Goal: Find specific page/section

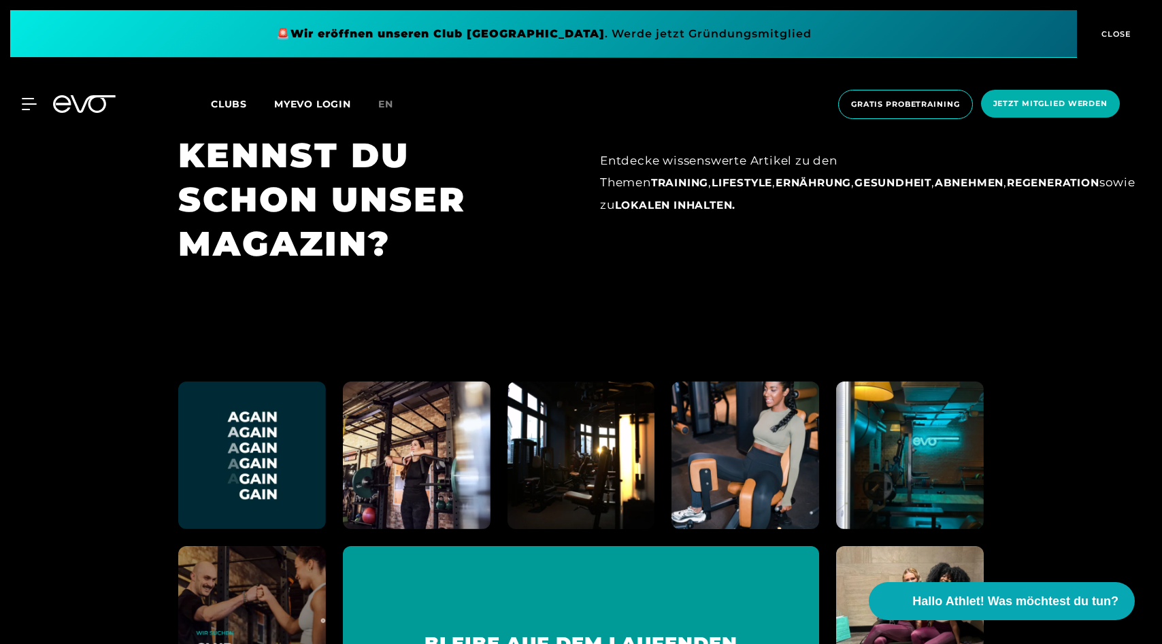
scroll to position [7771, 0]
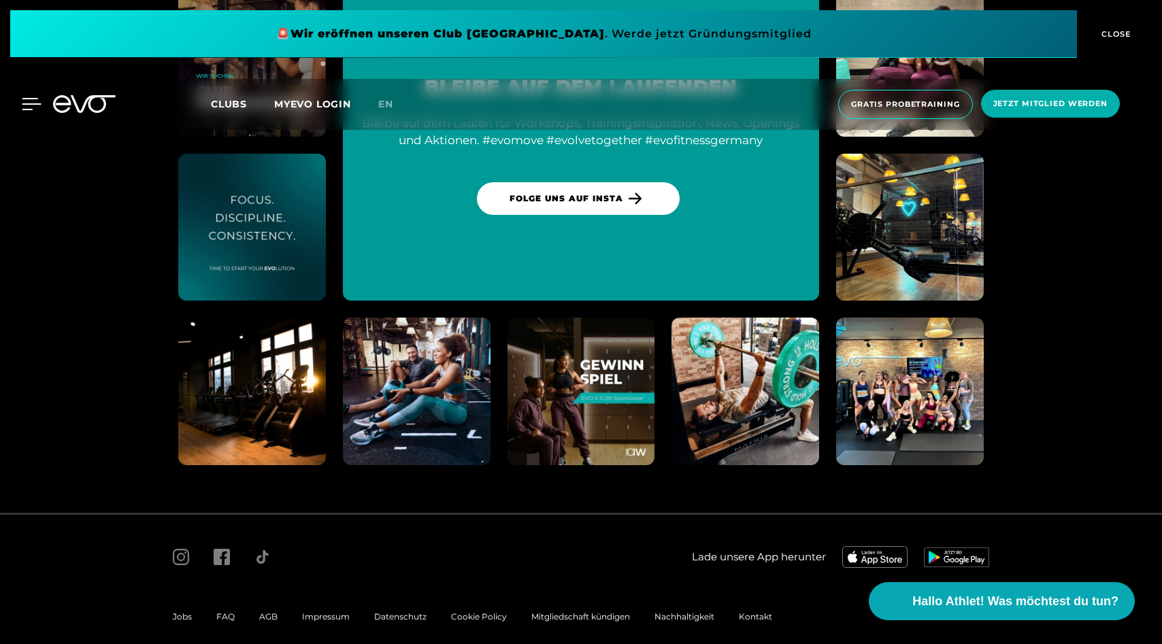
click at [30, 110] on icon at bounding box center [32, 104] width 20 height 12
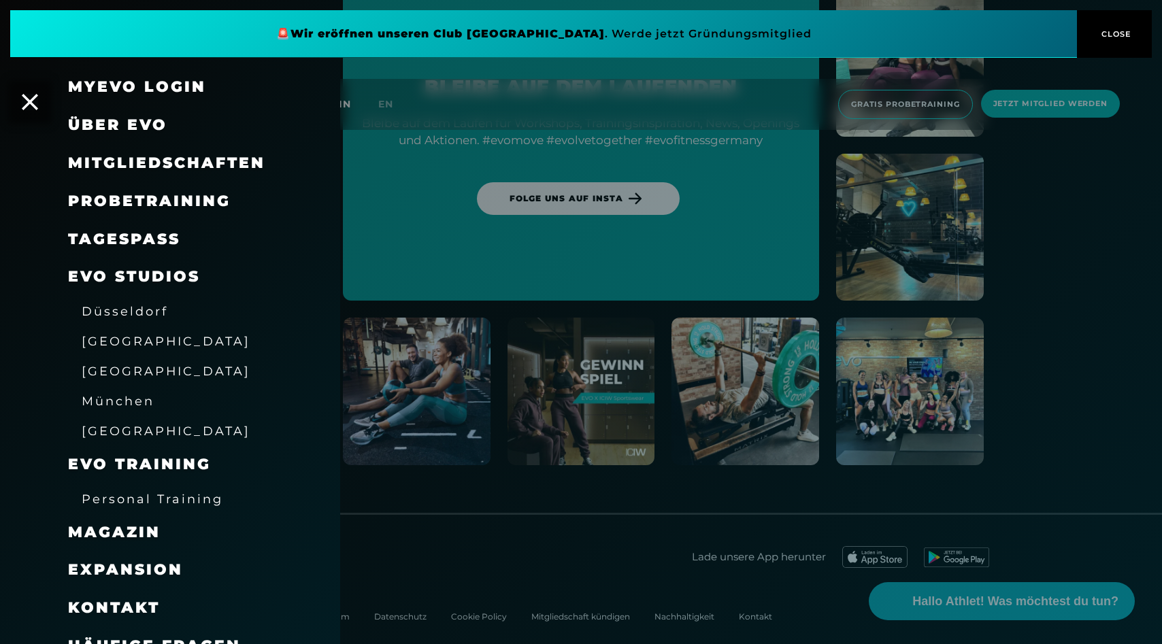
scroll to position [21, 0]
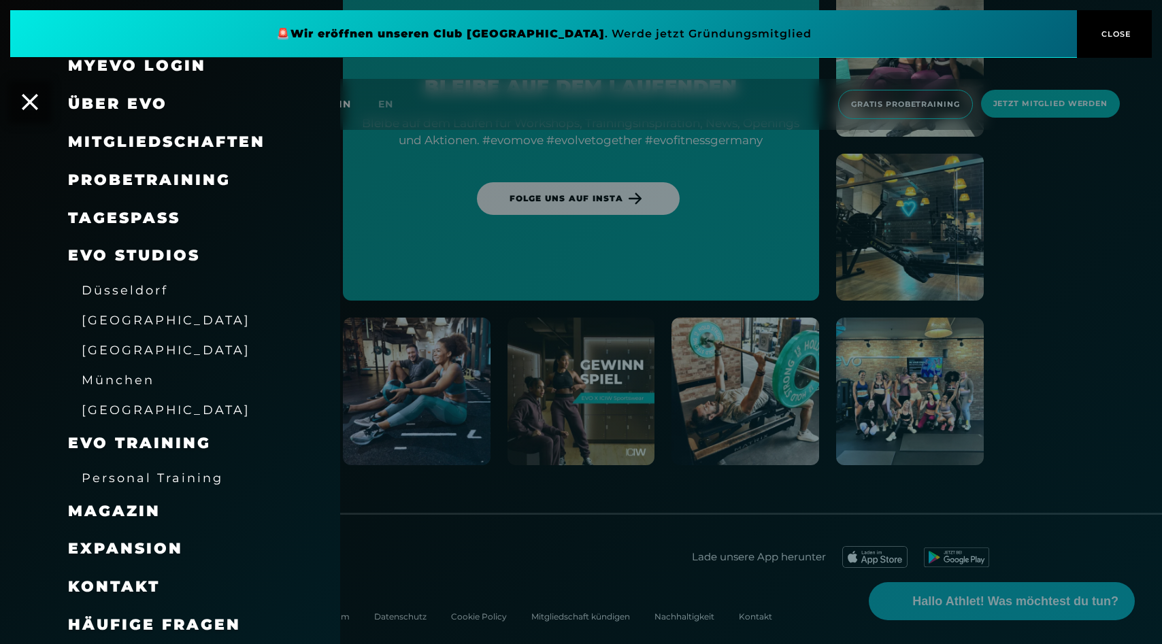
click at [115, 544] on span "Expansion" at bounding box center [125, 548] width 115 height 18
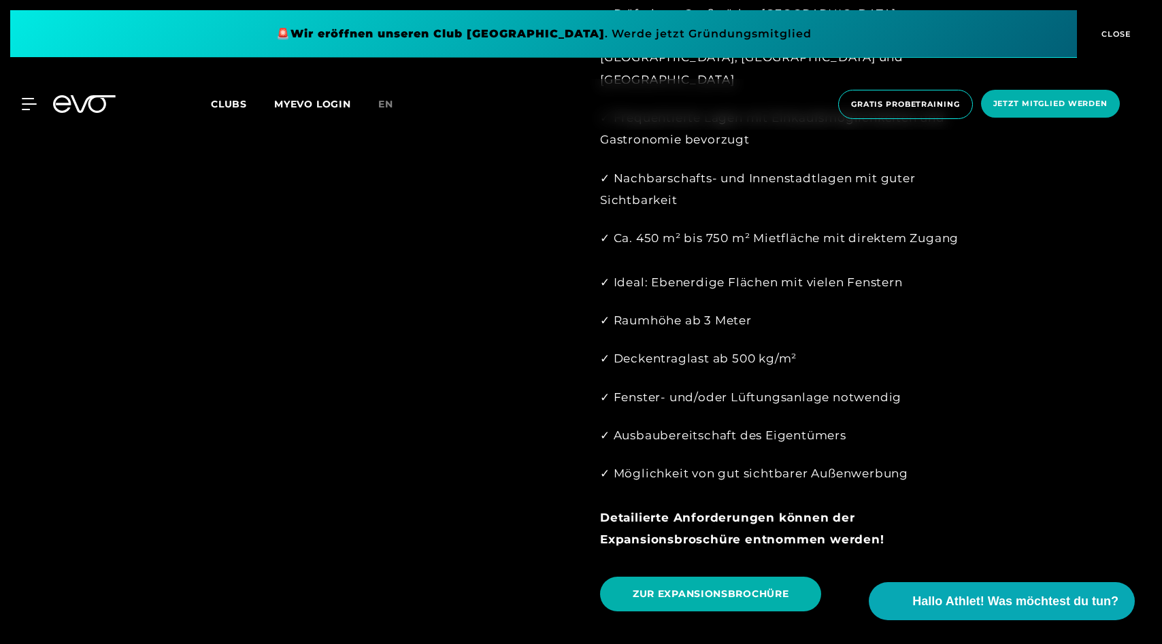
scroll to position [1375, 0]
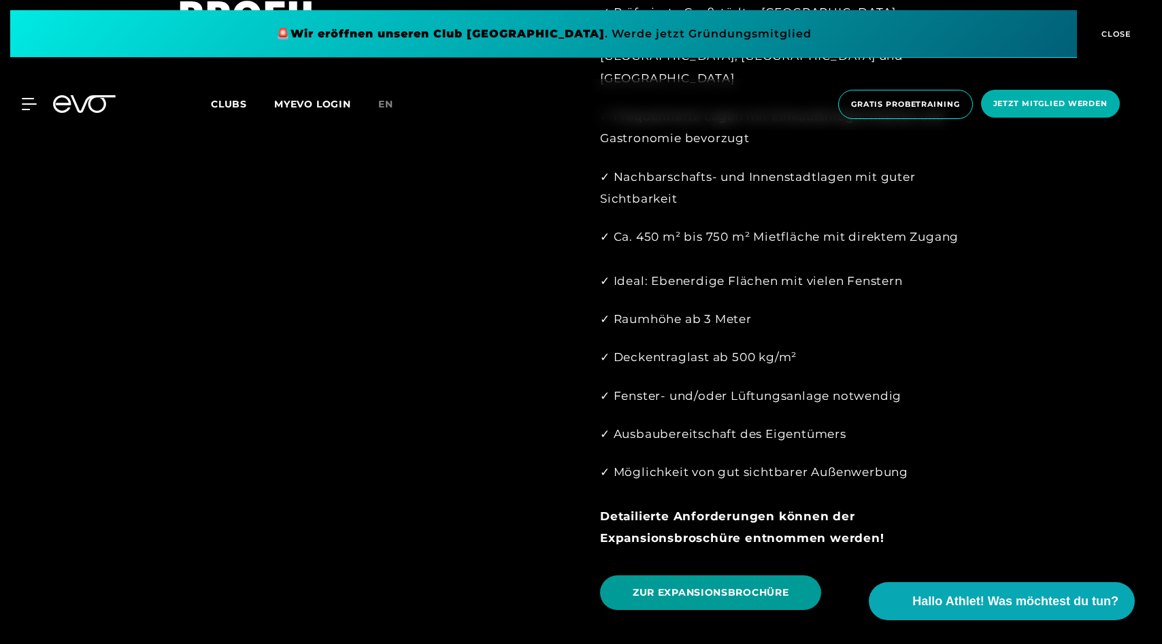
click at [727, 586] on span "ZUR EXPANSIONSBROCHÜRE" at bounding box center [711, 593] width 156 height 14
click at [729, 575] on link "ZUR EXPANSIONSBROCHÜRE" at bounding box center [710, 592] width 221 height 35
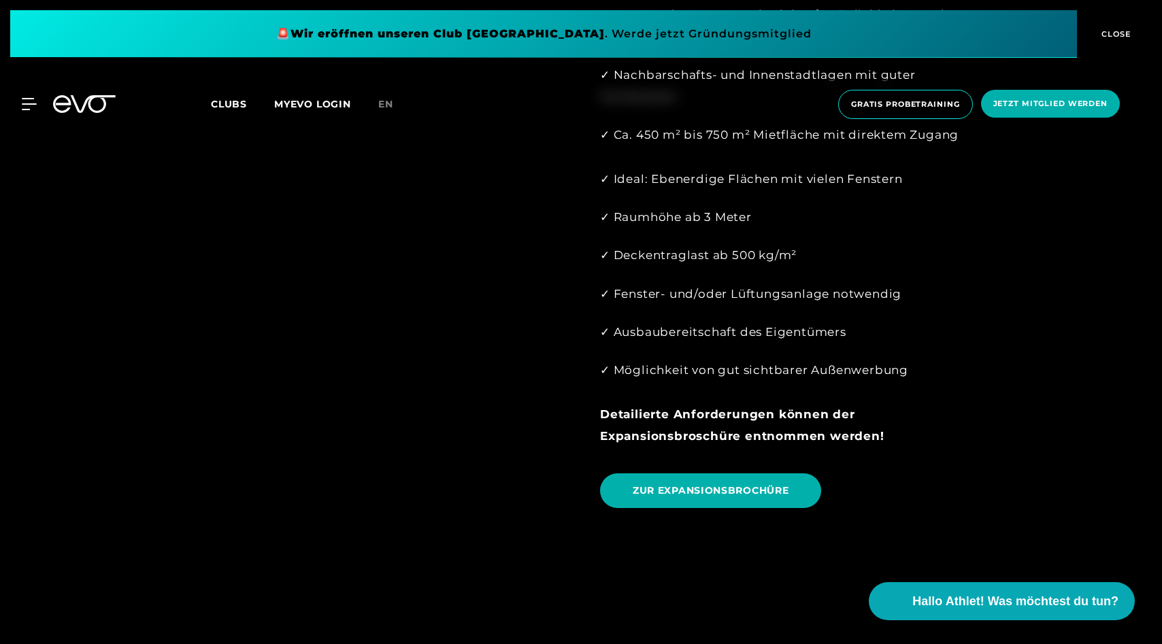
scroll to position [1475, 0]
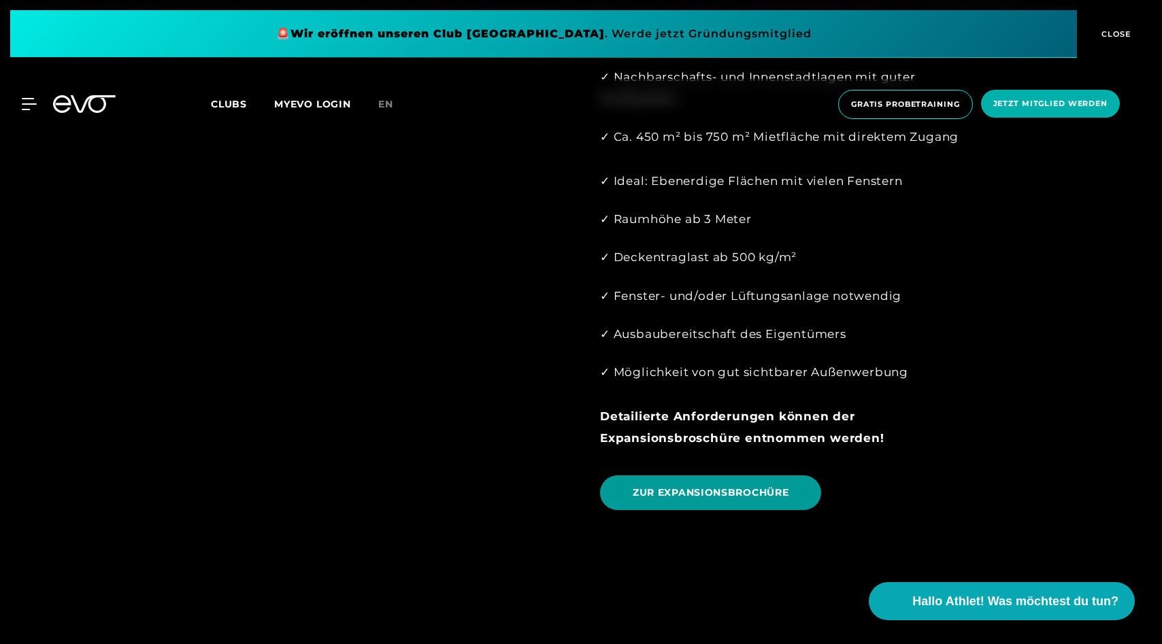
click at [740, 475] on link "ZUR EXPANSIONSBROCHÜRE" at bounding box center [710, 492] width 221 height 35
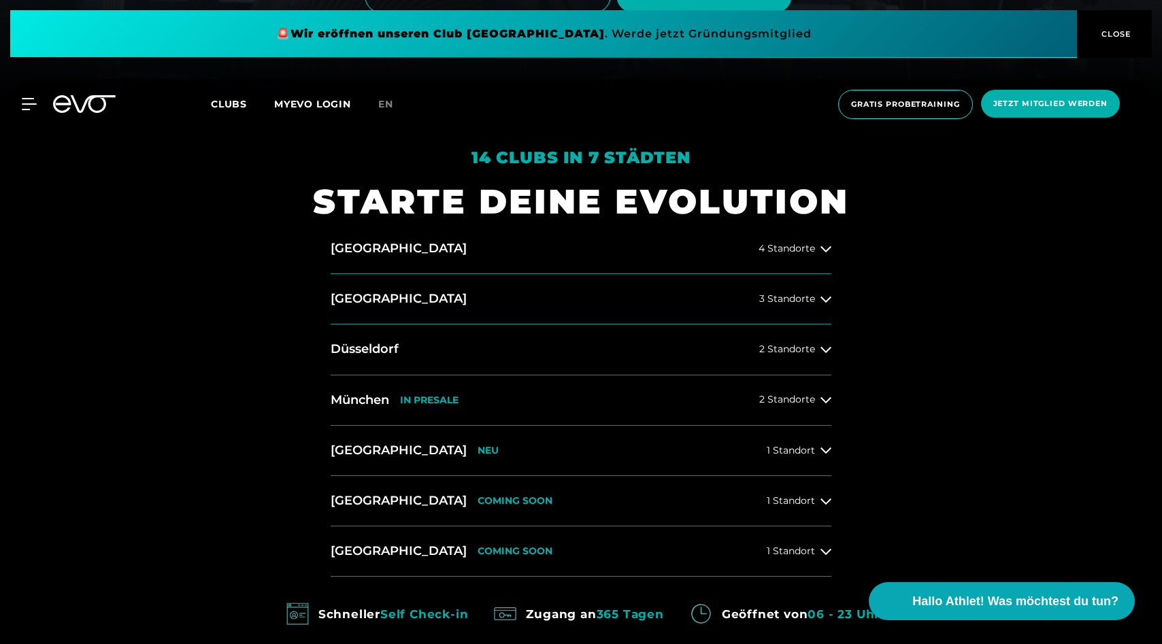
scroll to position [434, 0]
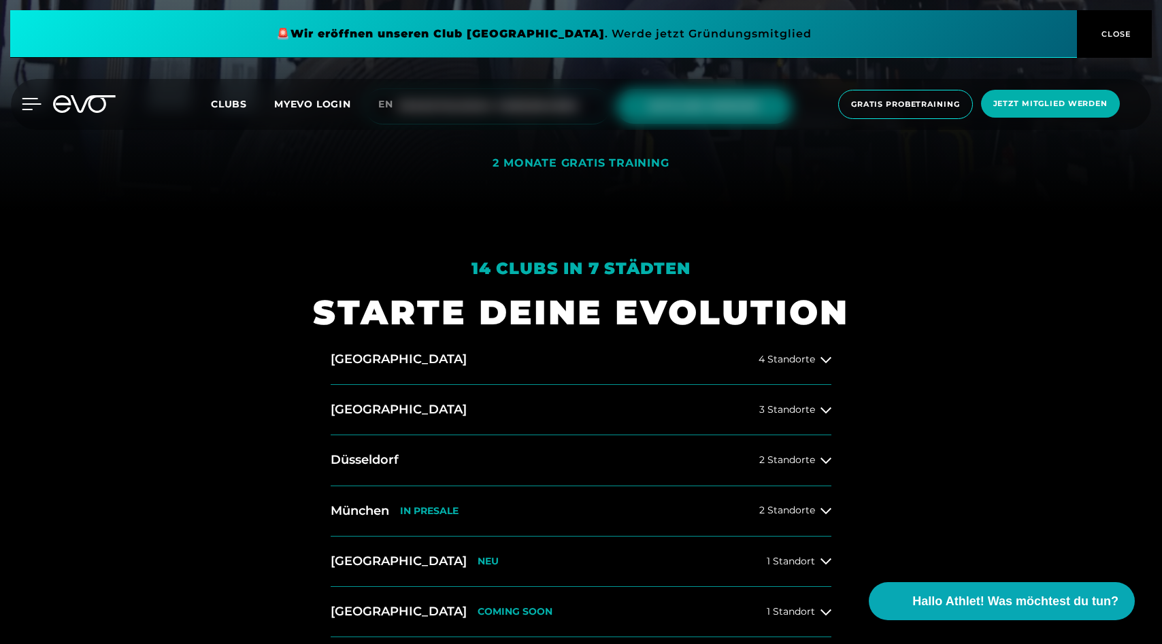
click at [22, 107] on icon at bounding box center [32, 104] width 20 height 12
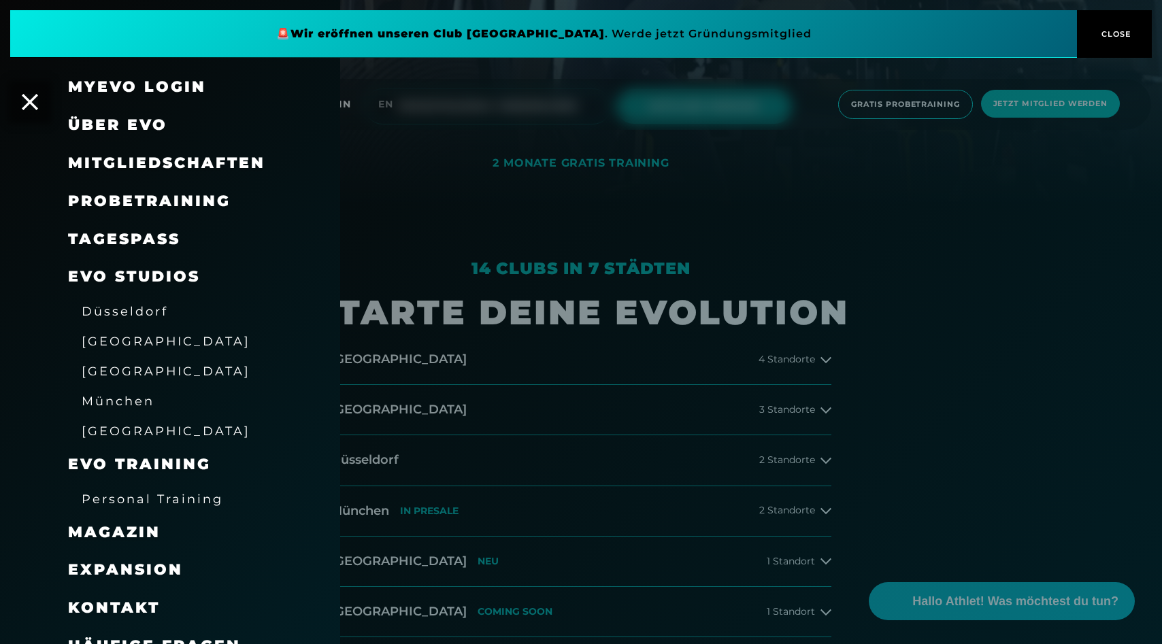
scroll to position [21, 0]
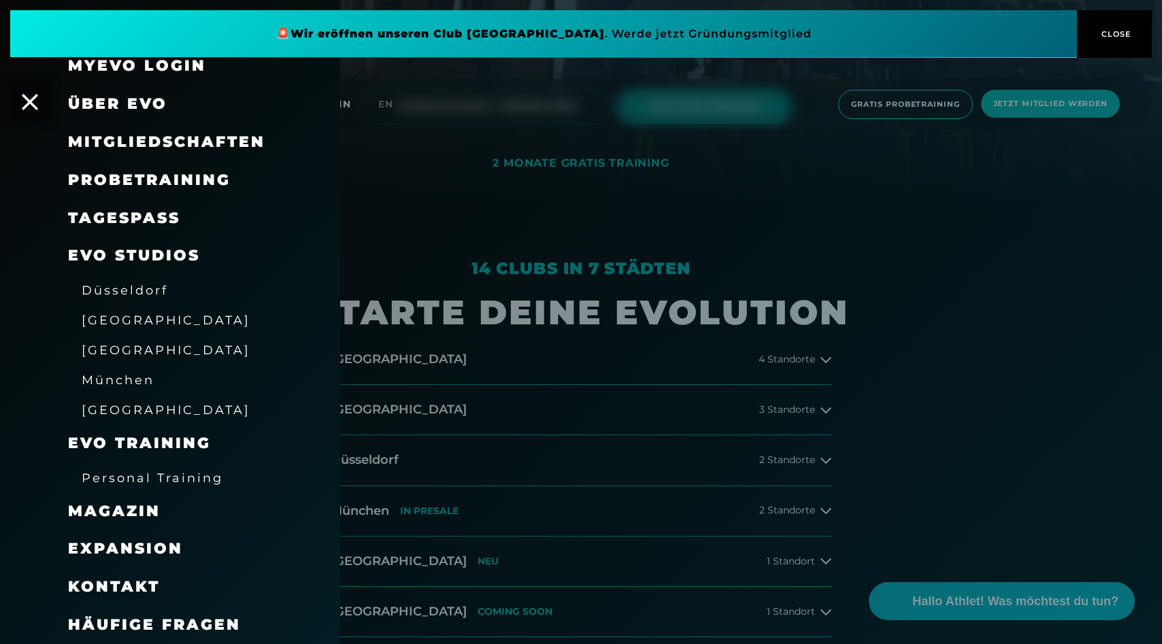
click at [134, 624] on span "Häufige Fragen" at bounding box center [154, 625] width 173 height 18
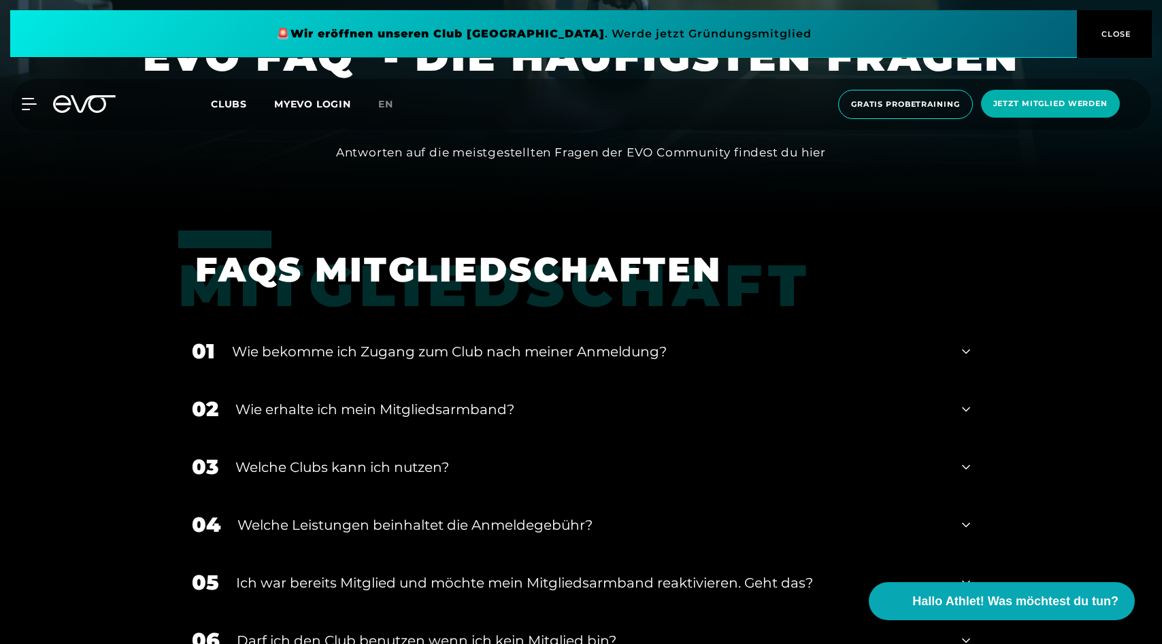
scroll to position [432, 0]
